Goal: Task Accomplishment & Management: Manage account settings

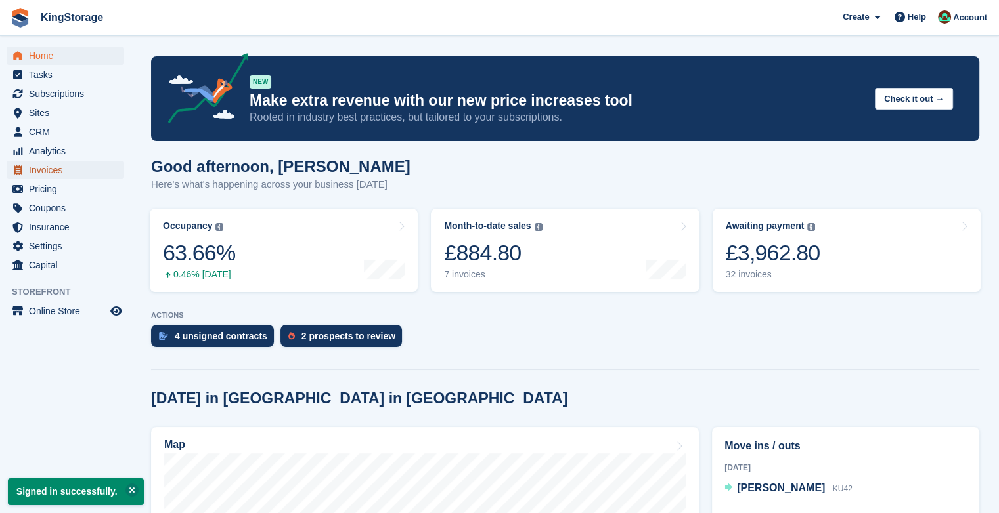
click at [71, 168] on span "Invoices" at bounding box center [68, 170] width 79 height 18
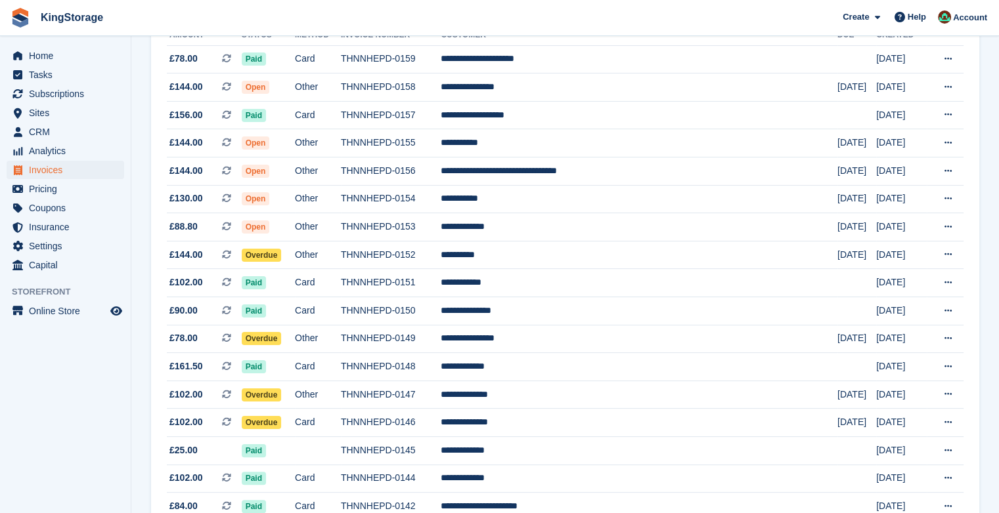
scroll to position [189, 0]
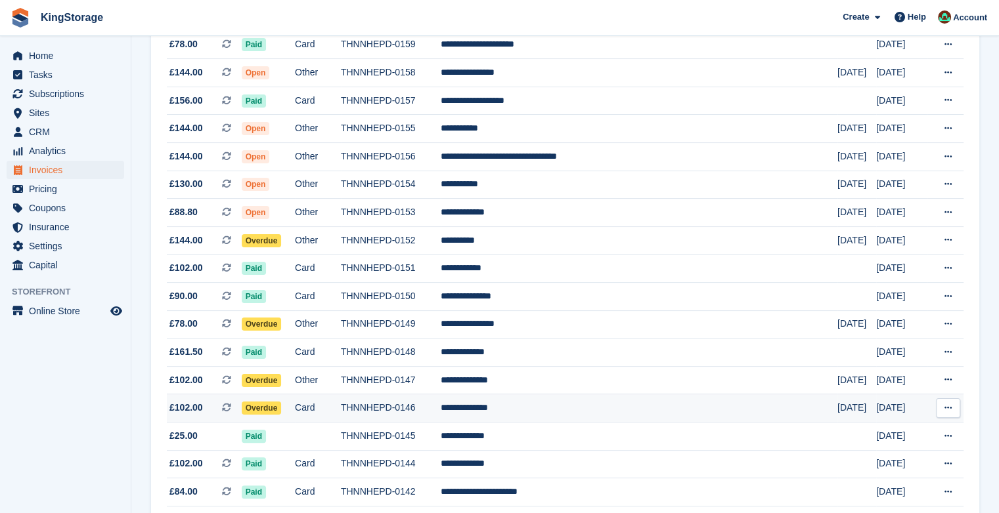
click at [282, 414] on span "Overdue" at bounding box center [262, 408] width 40 height 13
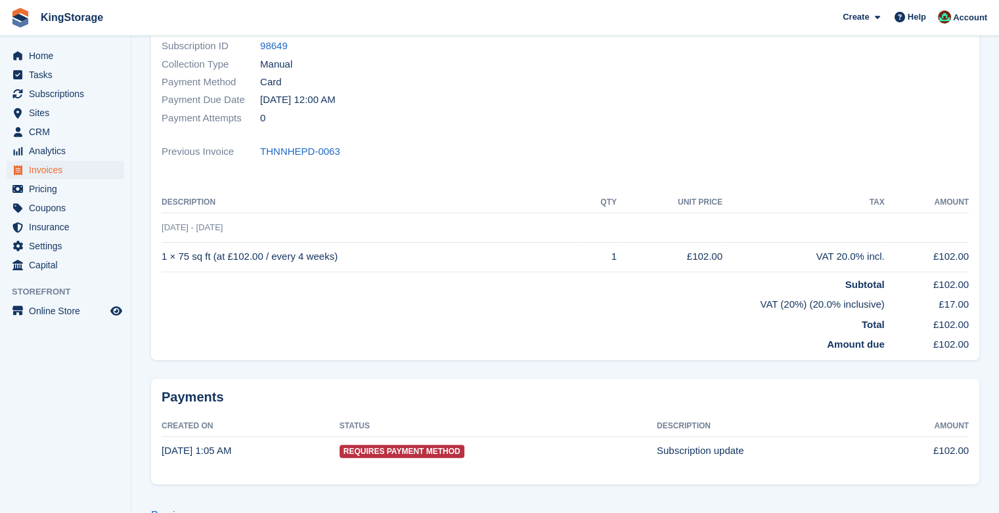
scroll to position [263, 0]
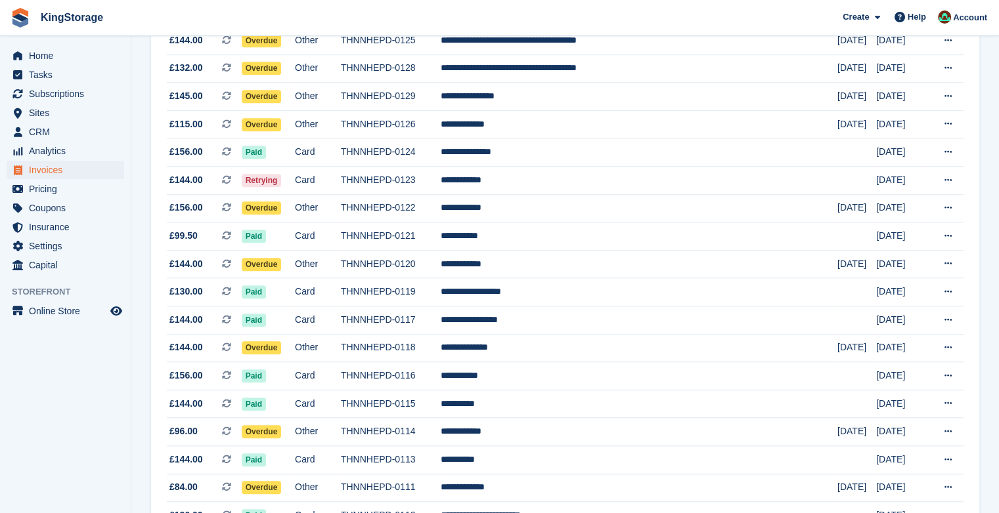
scroll to position [1066, 0]
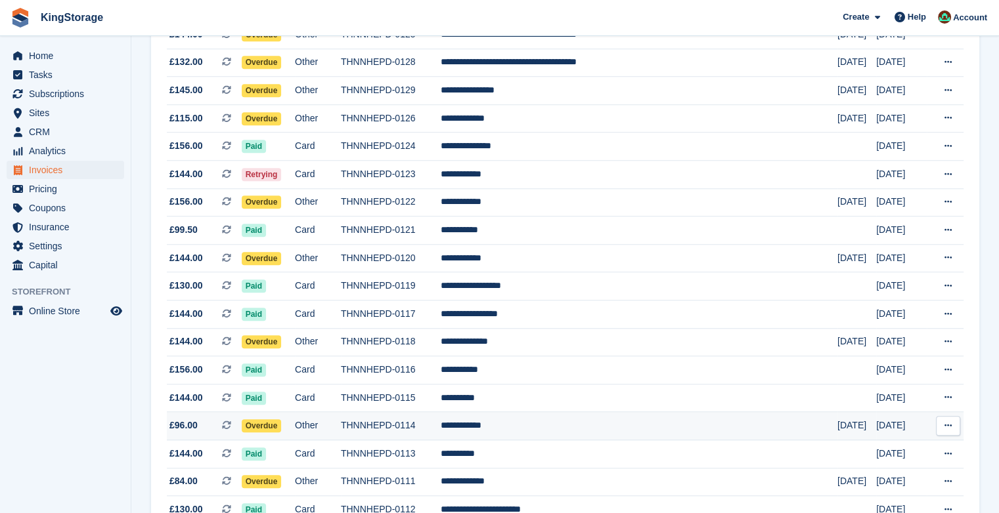
click at [551, 436] on td "**********" at bounding box center [639, 426] width 397 height 28
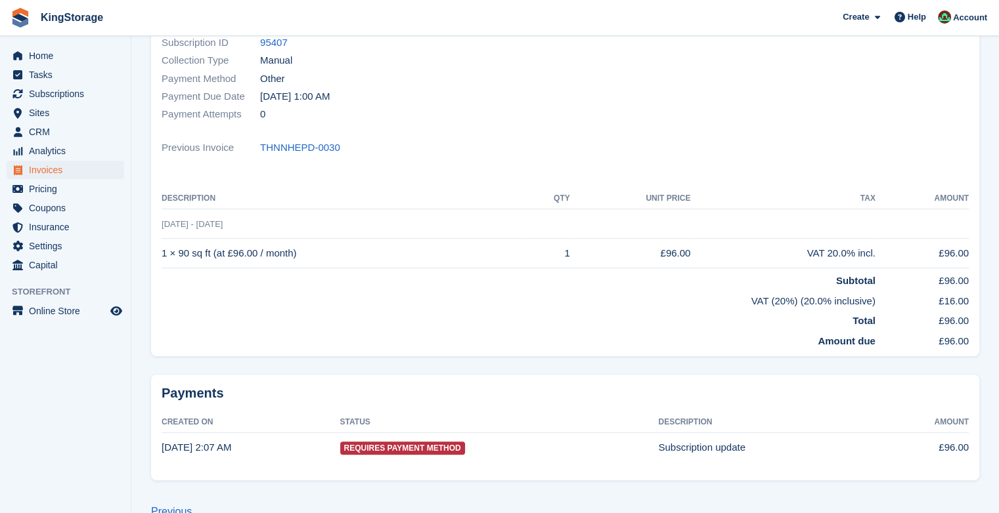
scroll to position [252, 0]
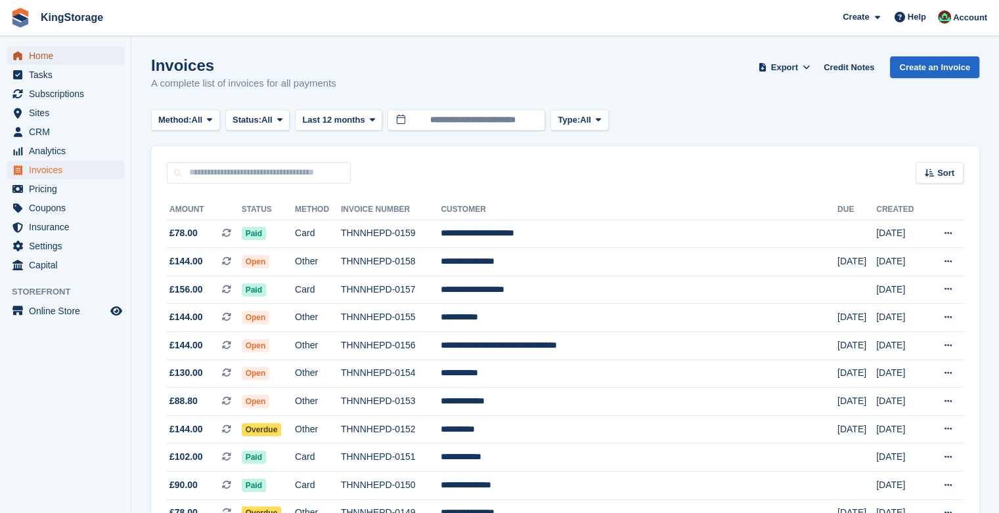
click at [53, 56] on span "Home" at bounding box center [68, 56] width 79 height 18
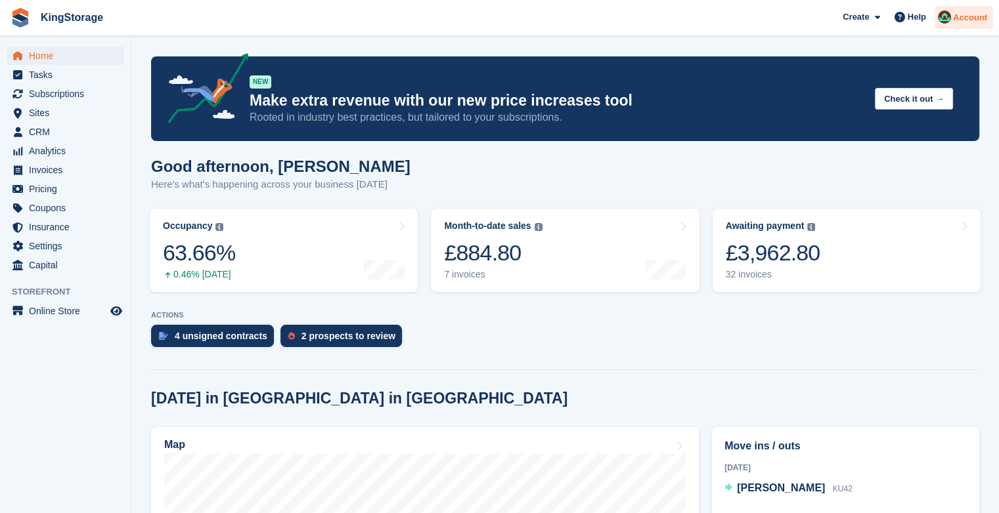
click at [968, 17] on span "Account" at bounding box center [970, 17] width 34 height 13
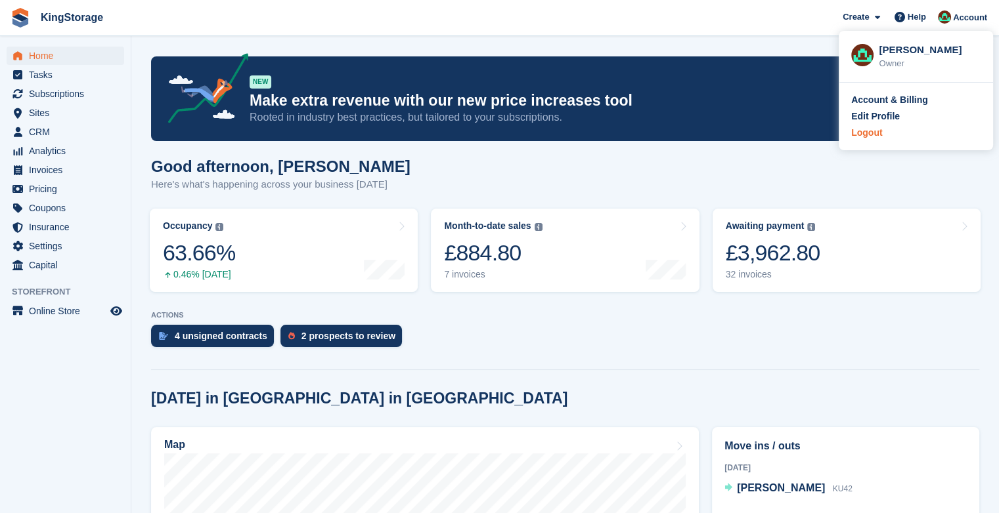
click at [863, 135] on div "Logout" at bounding box center [866, 133] width 31 height 14
